Goal: Information Seeking & Learning: Learn about a topic

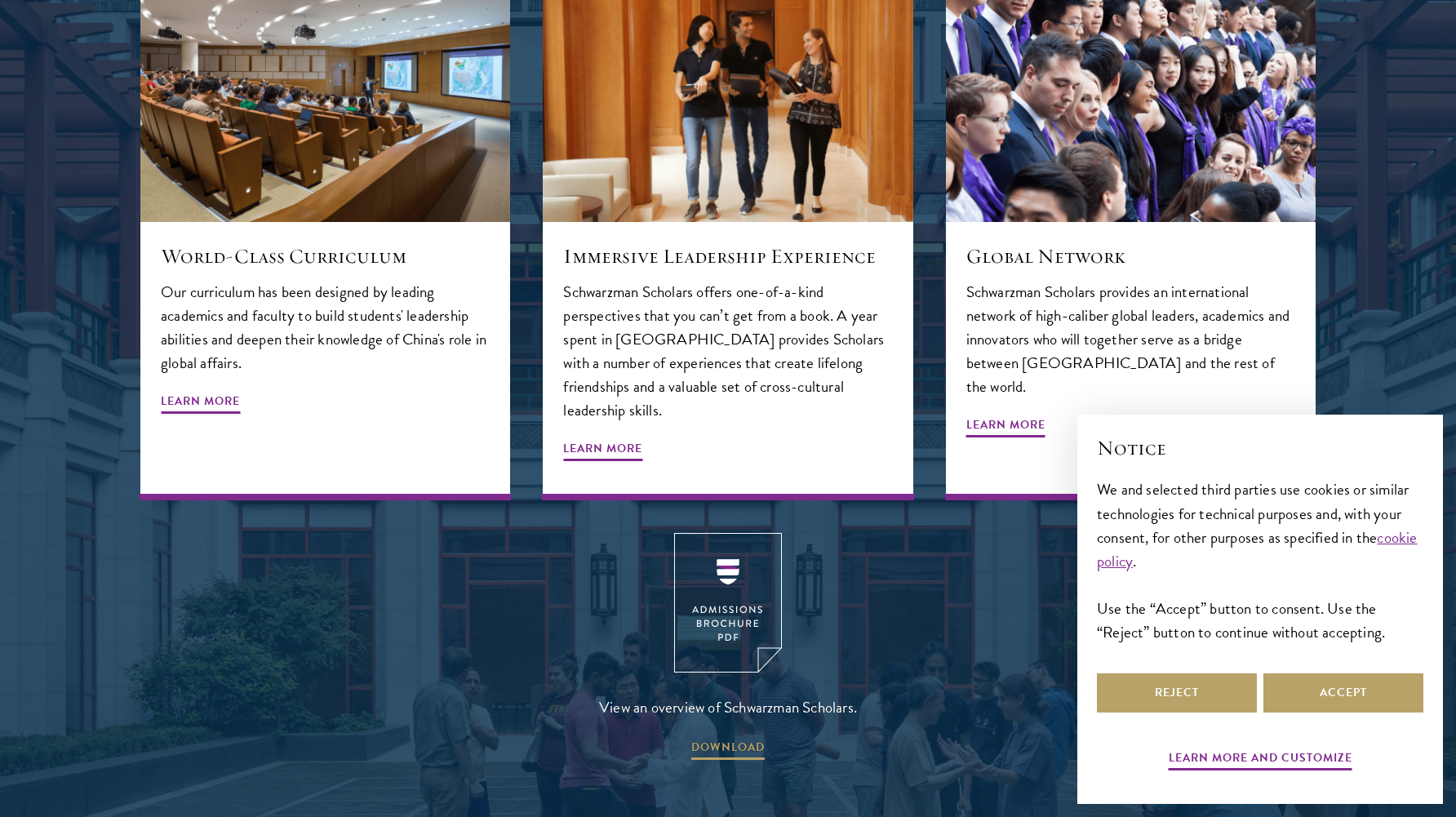
scroll to position [1997, 0]
click at [747, 580] on img at bounding box center [728, 602] width 108 height 139
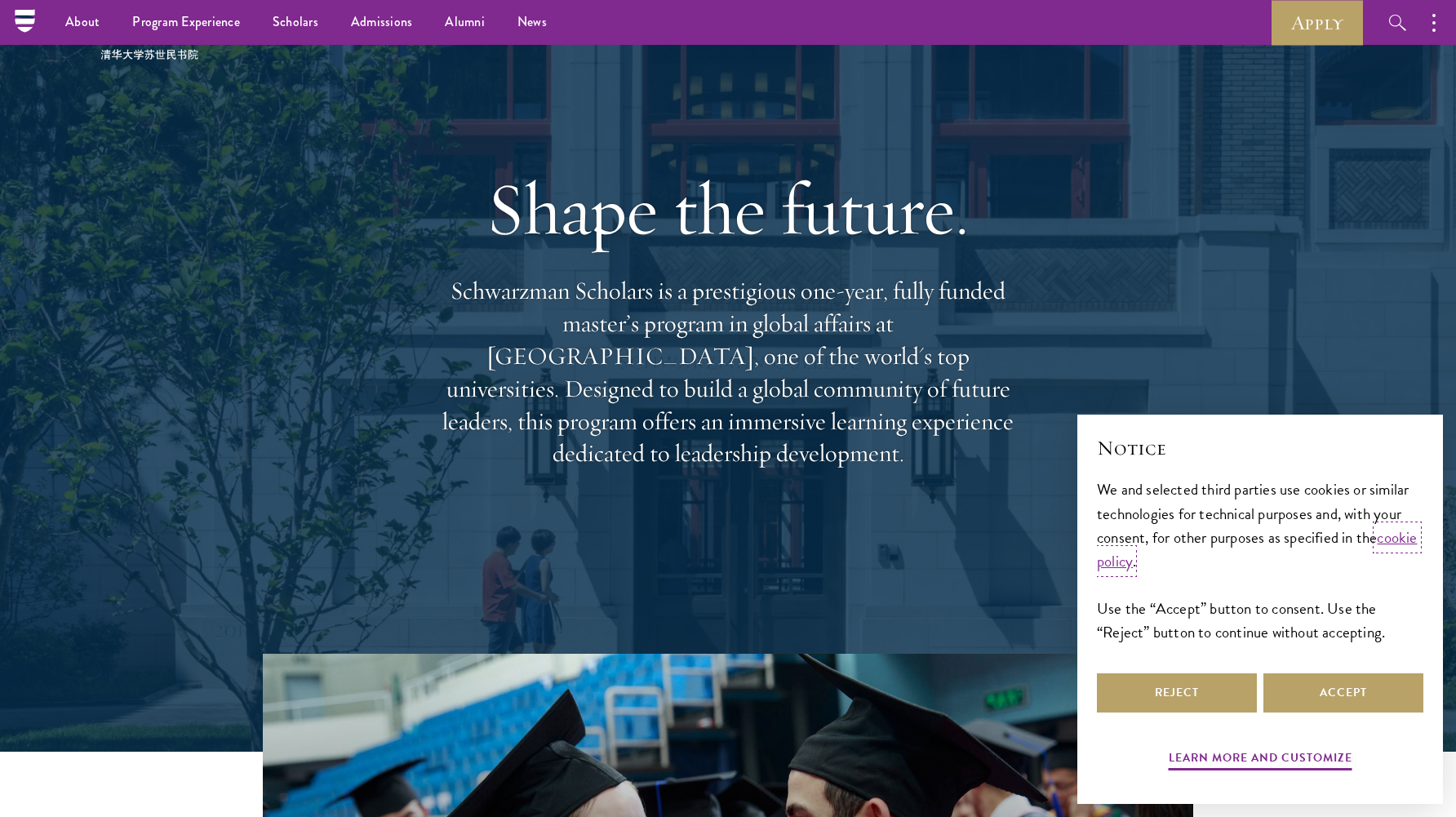
scroll to position [0, 0]
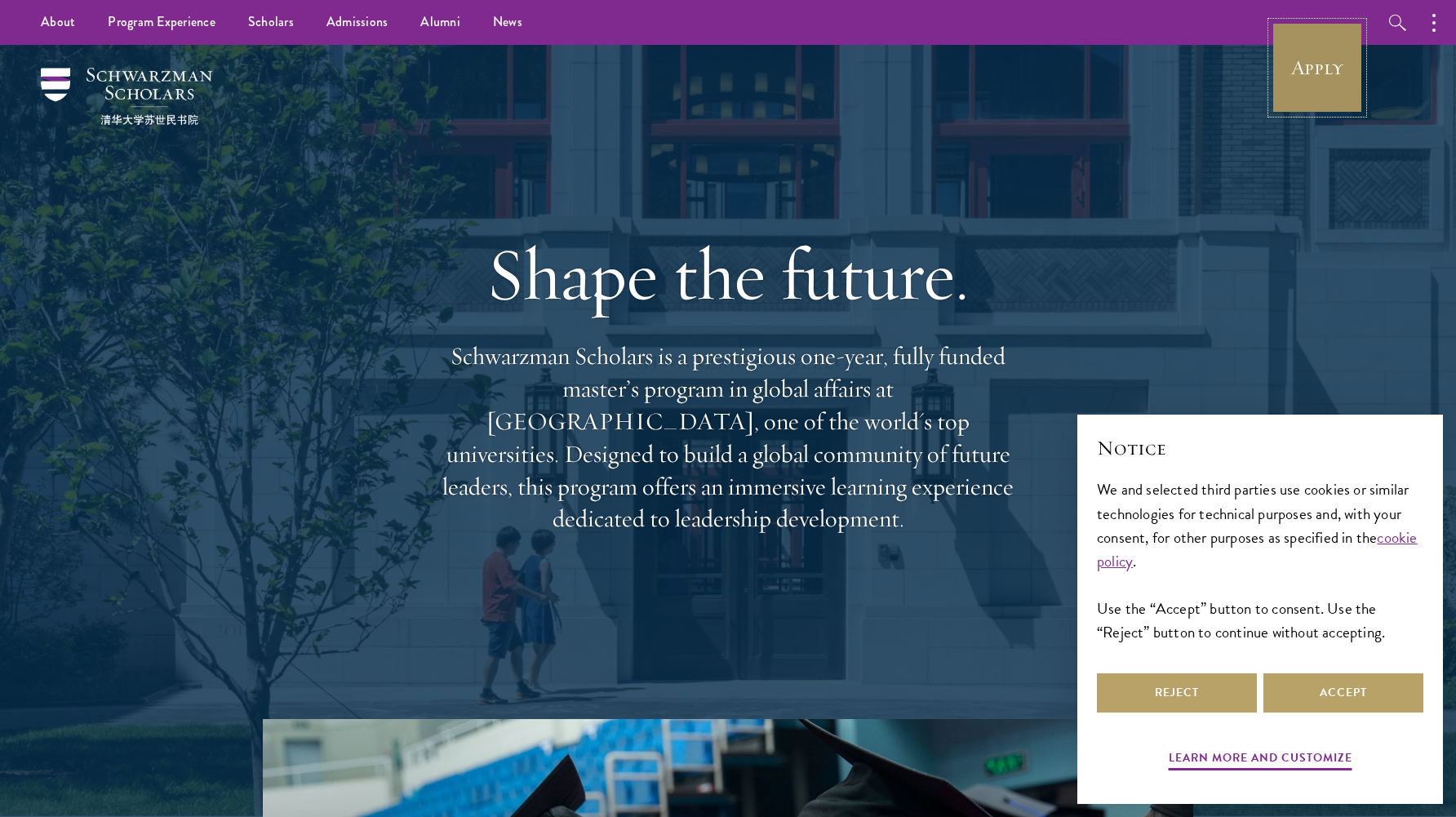
click at [1271, 74] on link "Apply" at bounding box center [1317, 68] width 92 height 92
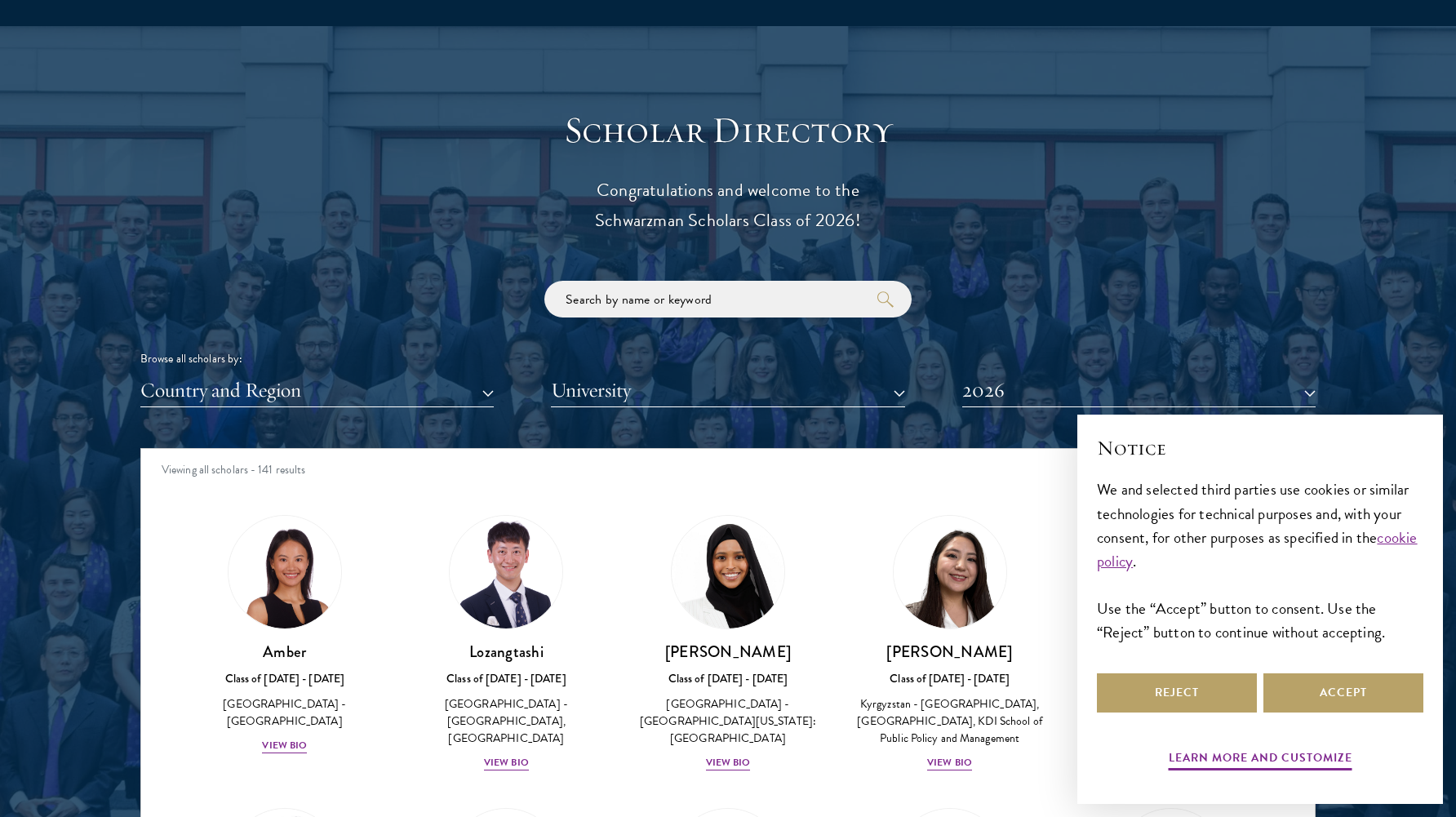
scroll to position [1967, 0]
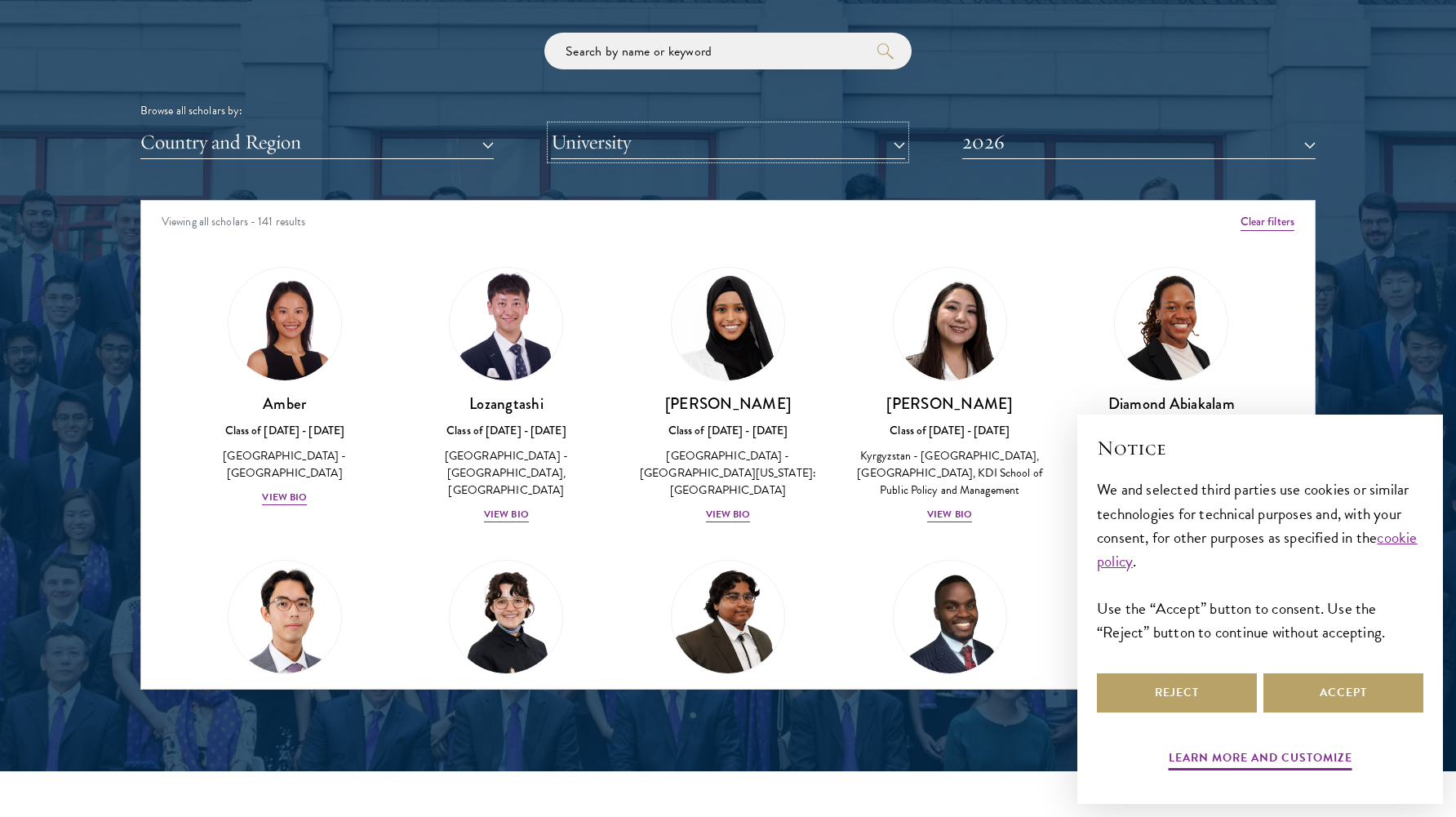
click at [606, 142] on button "University" at bounding box center [728, 142] width 354 height 34
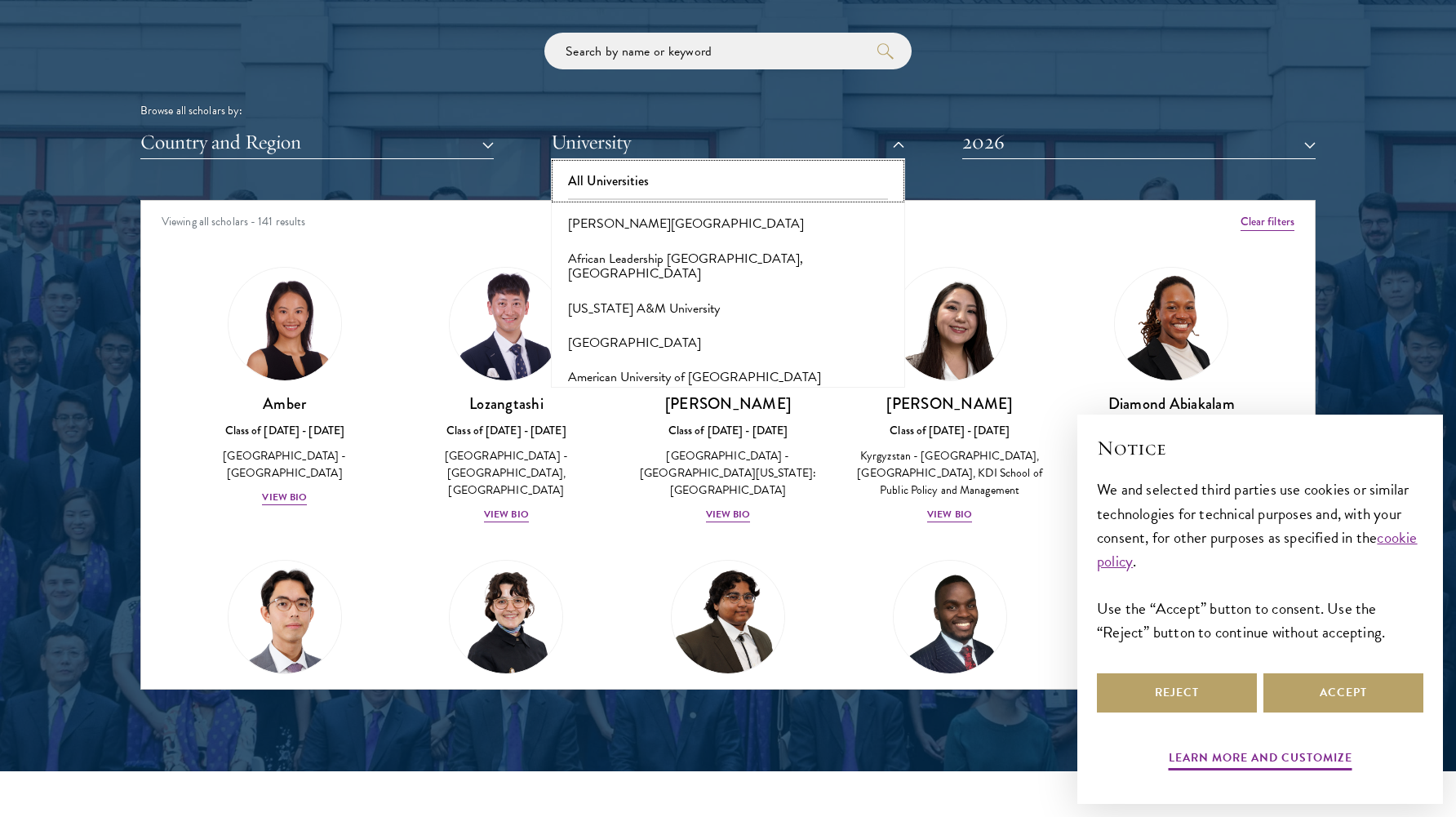
drag, startPoint x: 642, startPoint y: 172, endPoint x: 763, endPoint y: 207, distance: 126.0
click at [763, 207] on div "All Universities Adekunle Ajasin University African Leadership University, Rwan…" at bounding box center [728, 273] width 354 height 228
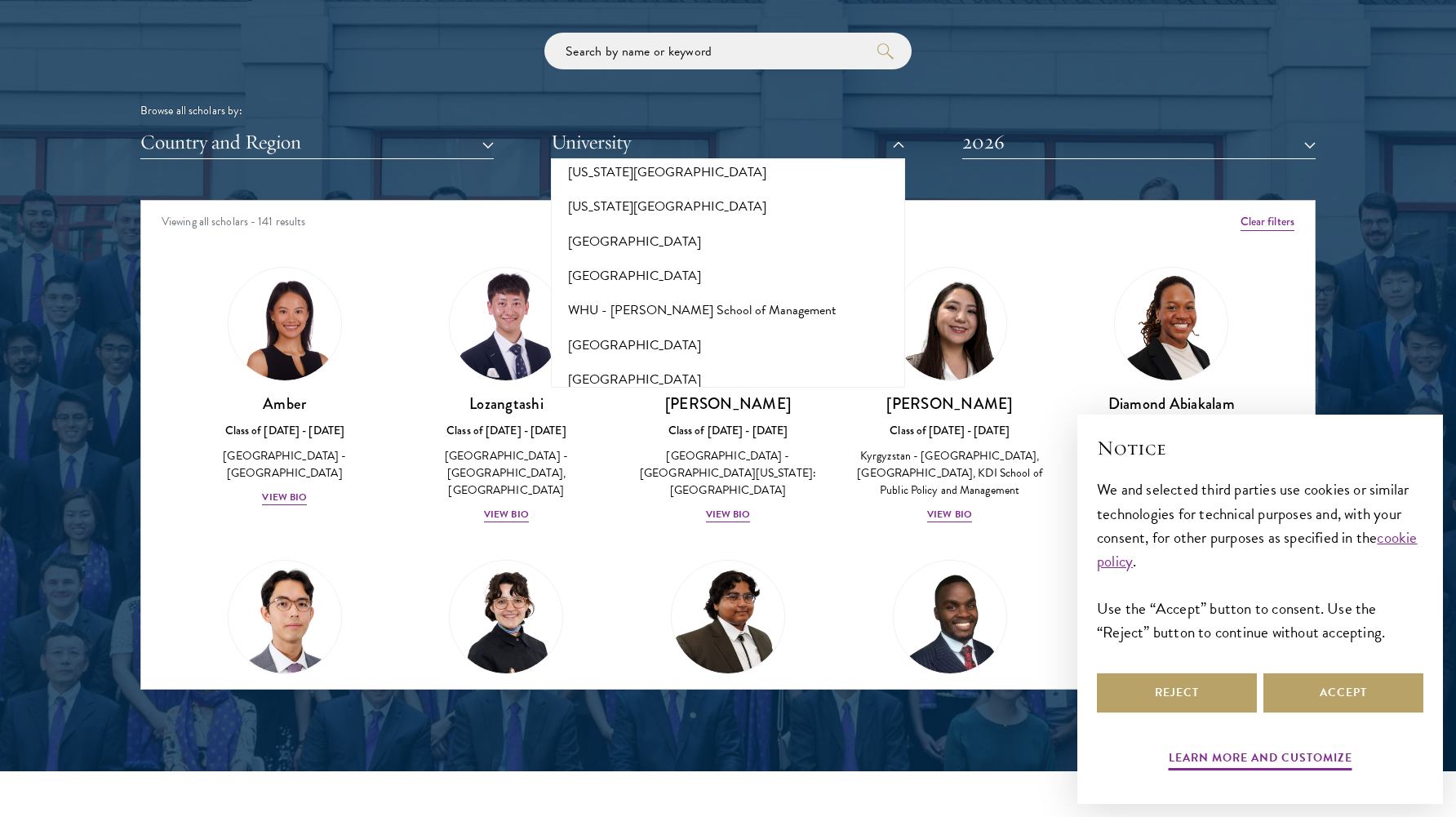
scroll to position [16033, 0]
